Goal: Transaction & Acquisition: Purchase product/service

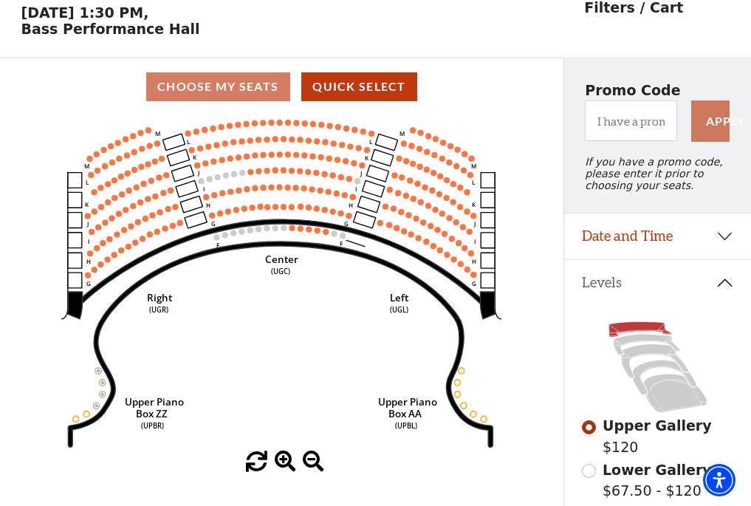
scroll to position [69, 0]
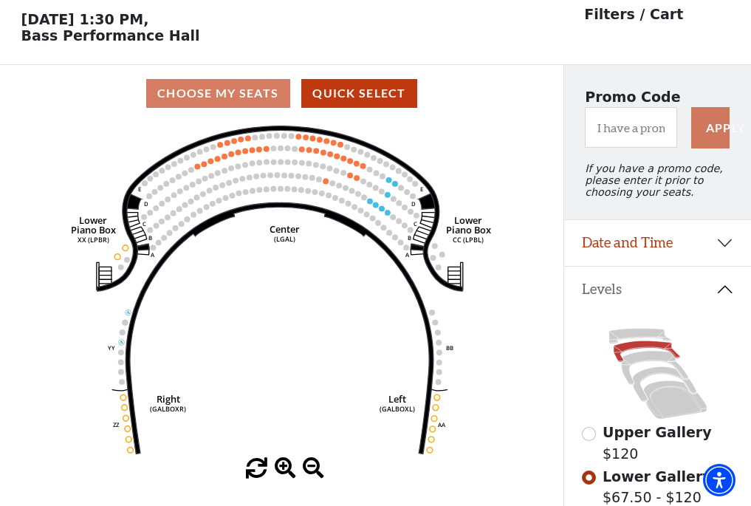
scroll to position [69, 0]
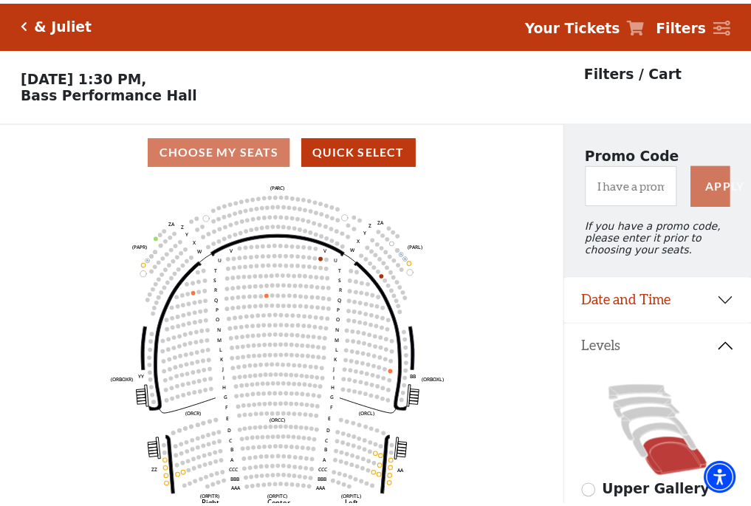
scroll to position [69, 0]
